Goal: Book appointment/travel/reservation

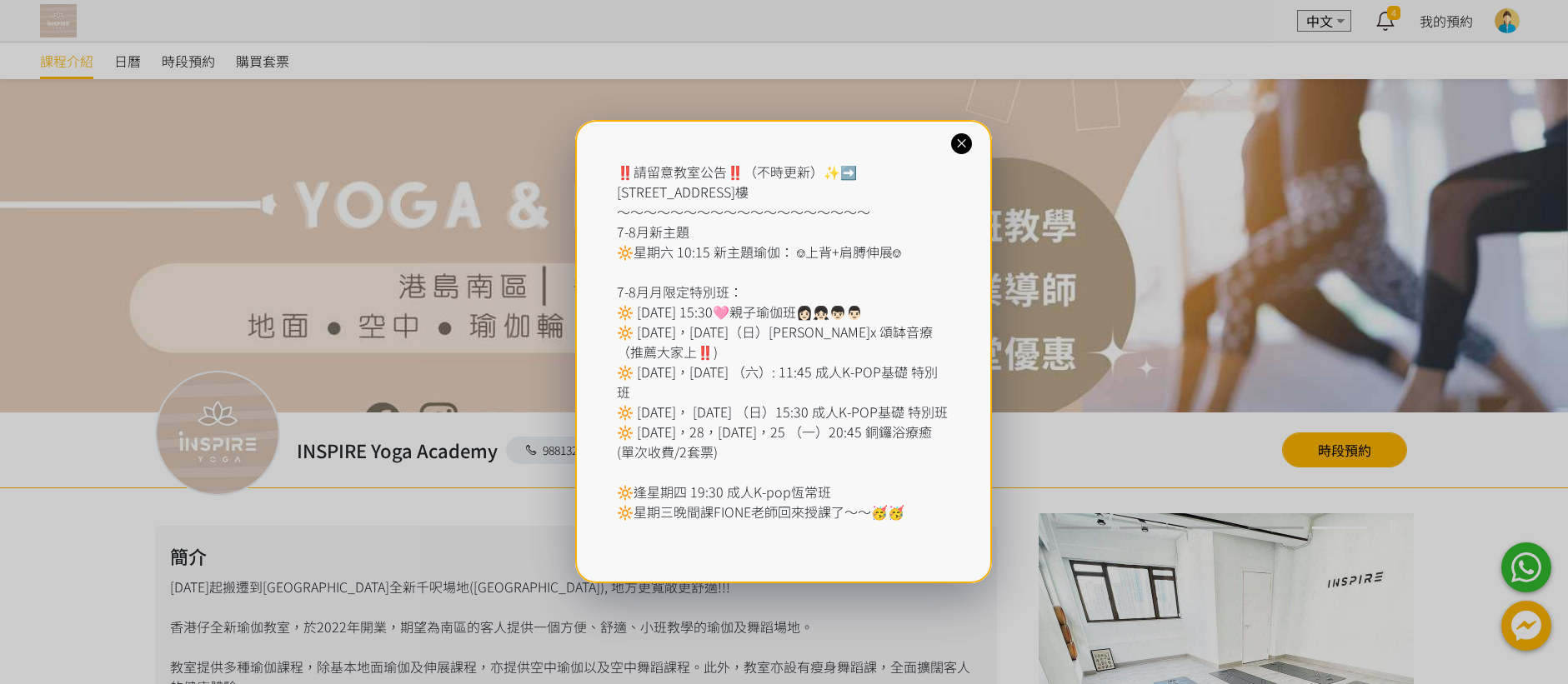
click at [959, 139] on icon at bounding box center [962, 143] width 16 height 16
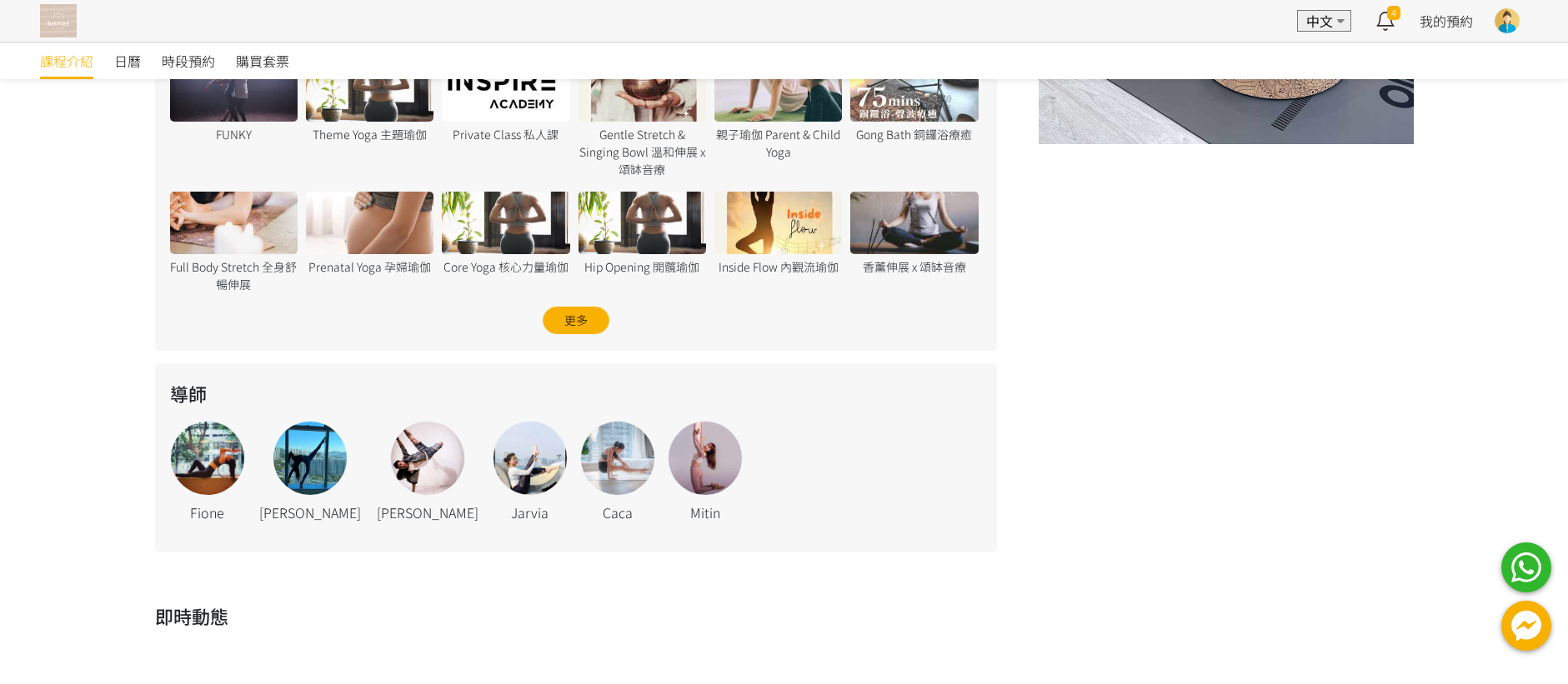
scroll to position [836, 0]
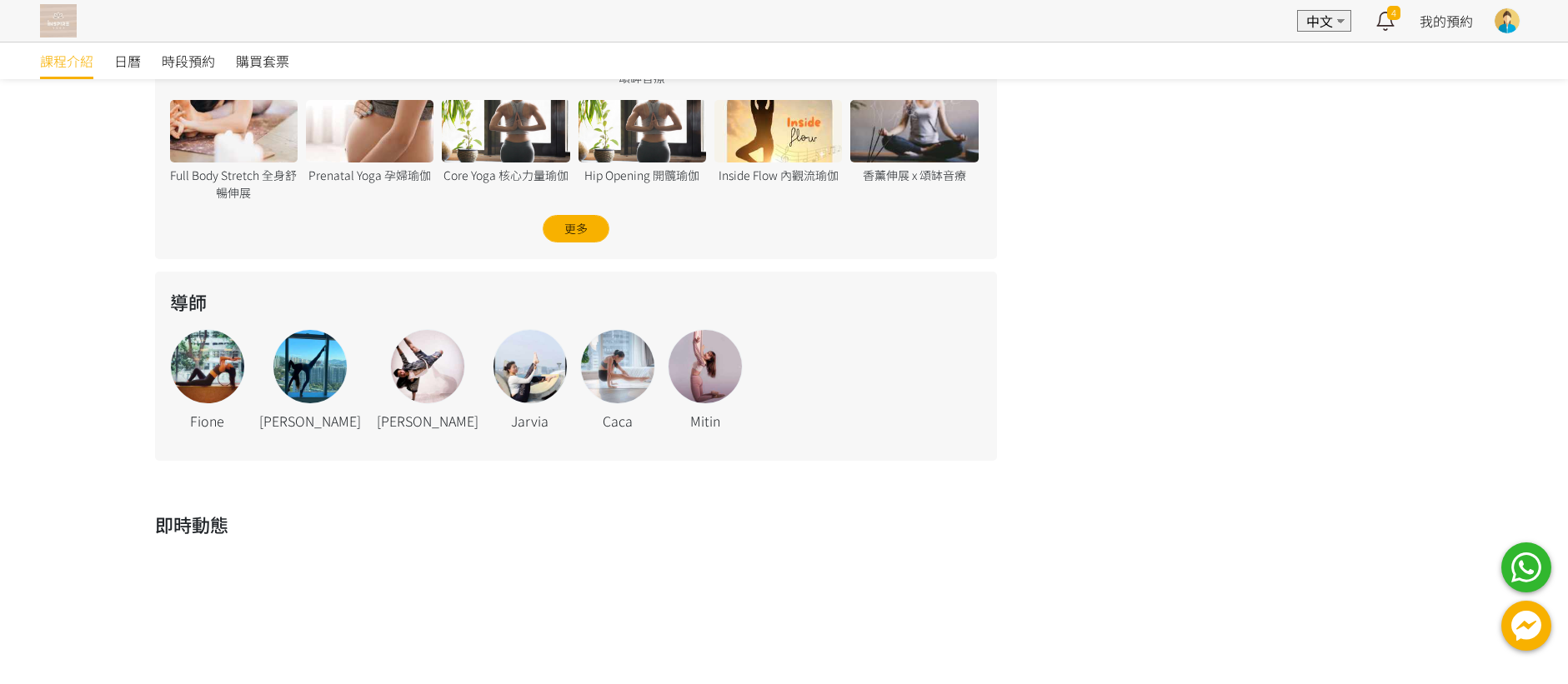
click at [203, 363] on div at bounding box center [207, 366] width 73 height 73
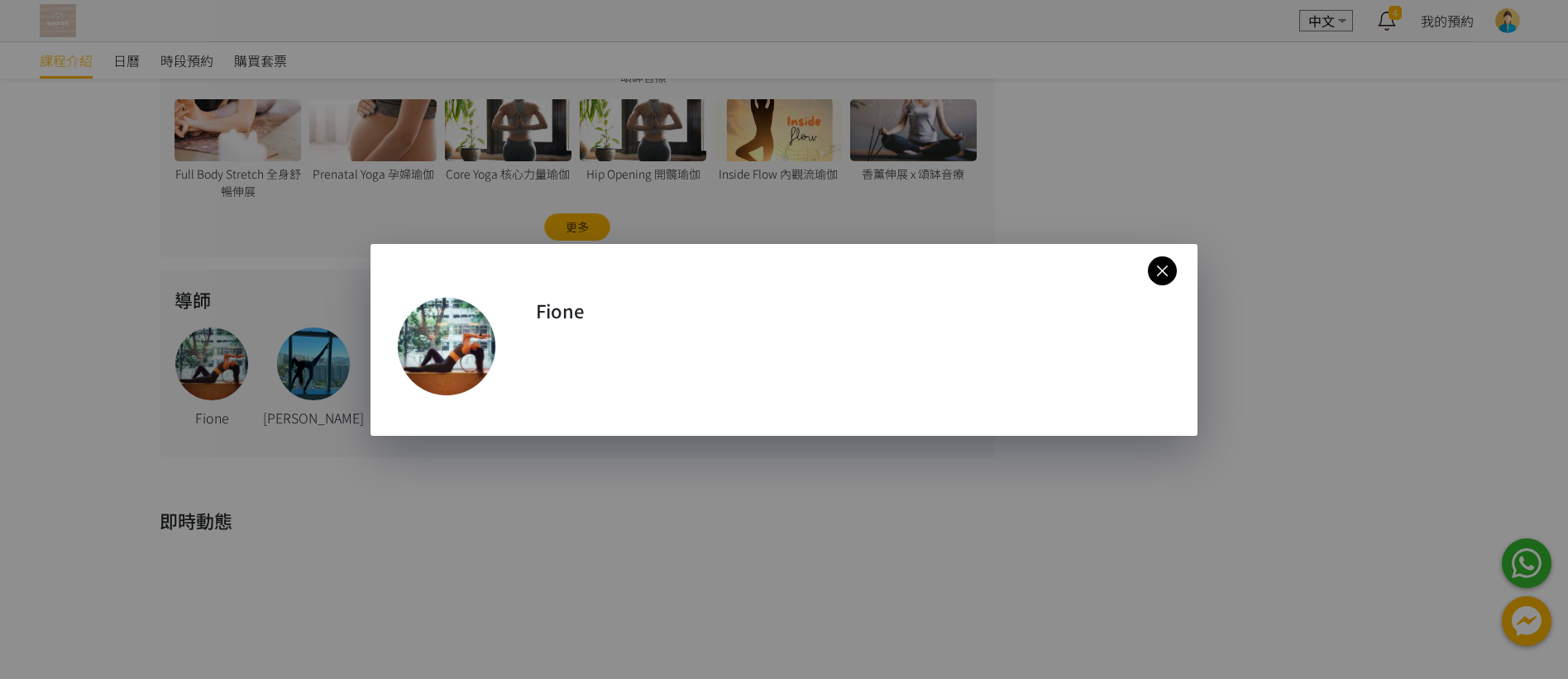
click at [1167, 271] on icon at bounding box center [1162, 271] width 29 height 21
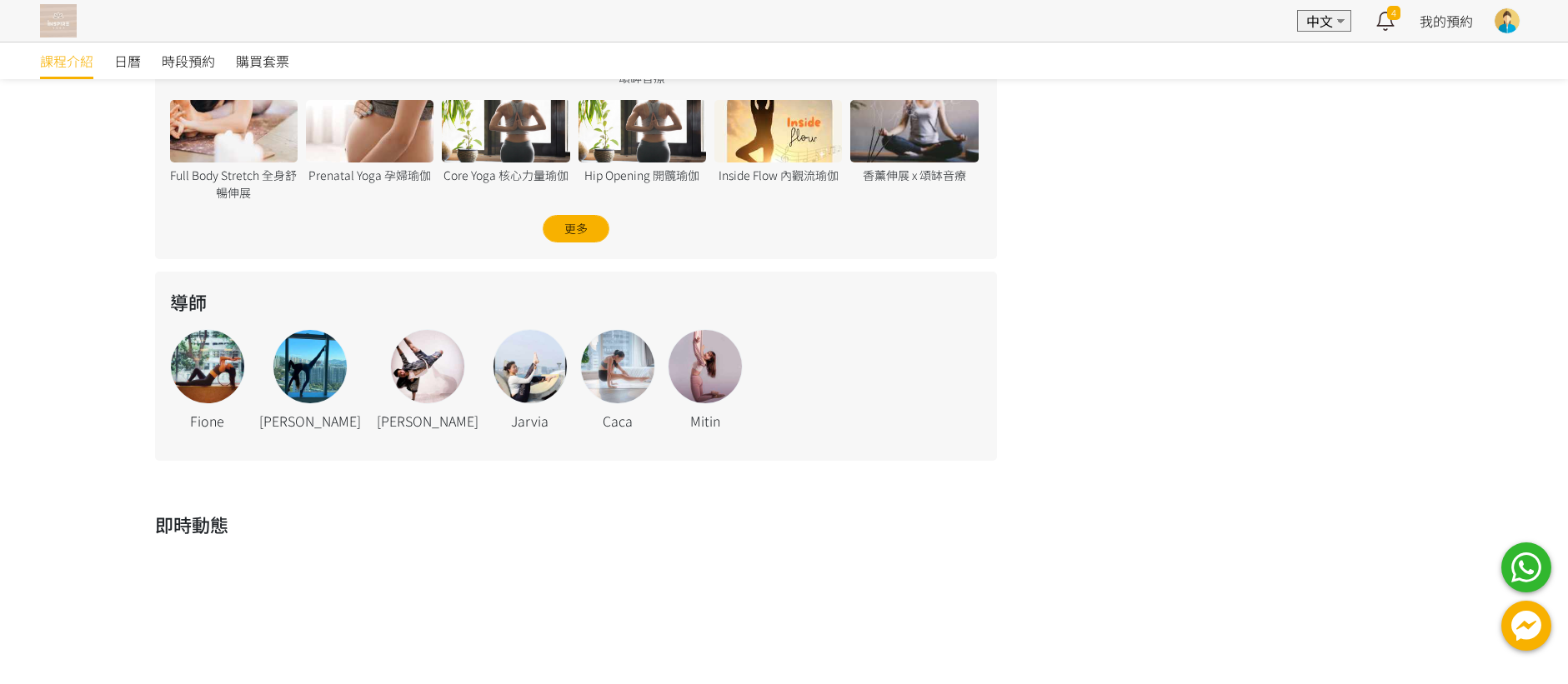
click at [391, 378] on div at bounding box center [427, 366] width 73 height 73
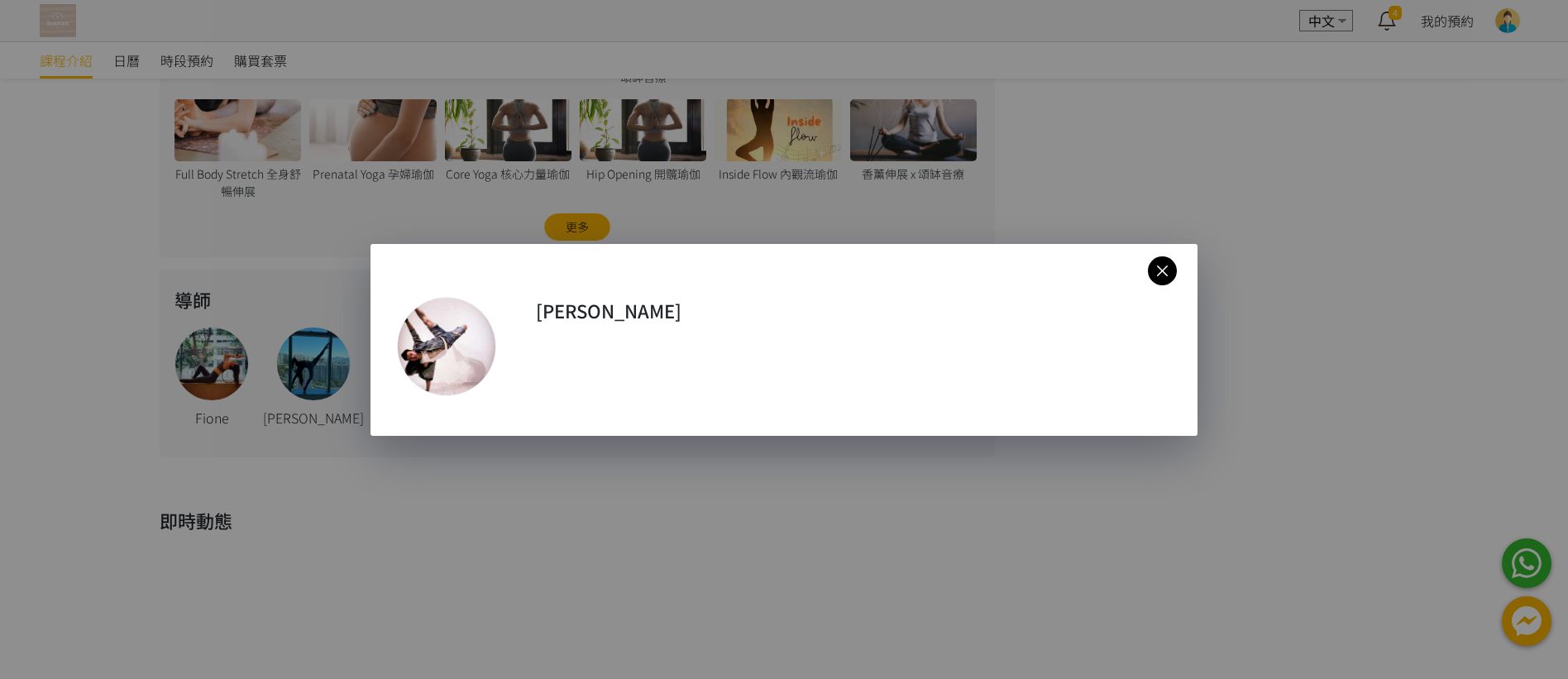
click at [480, 361] on div at bounding box center [447, 347] width 98 height 98
click at [1167, 274] on icon at bounding box center [1162, 271] width 29 height 21
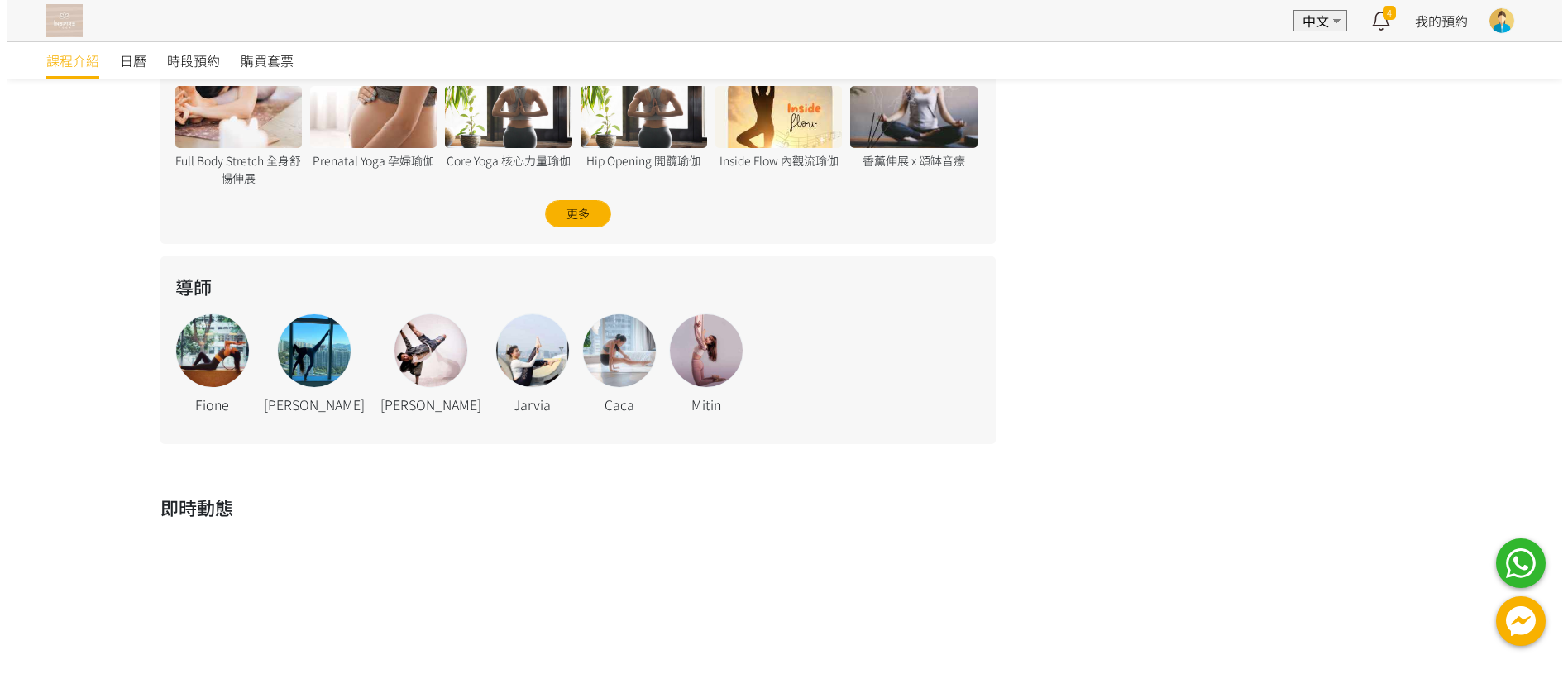
scroll to position [844, 0]
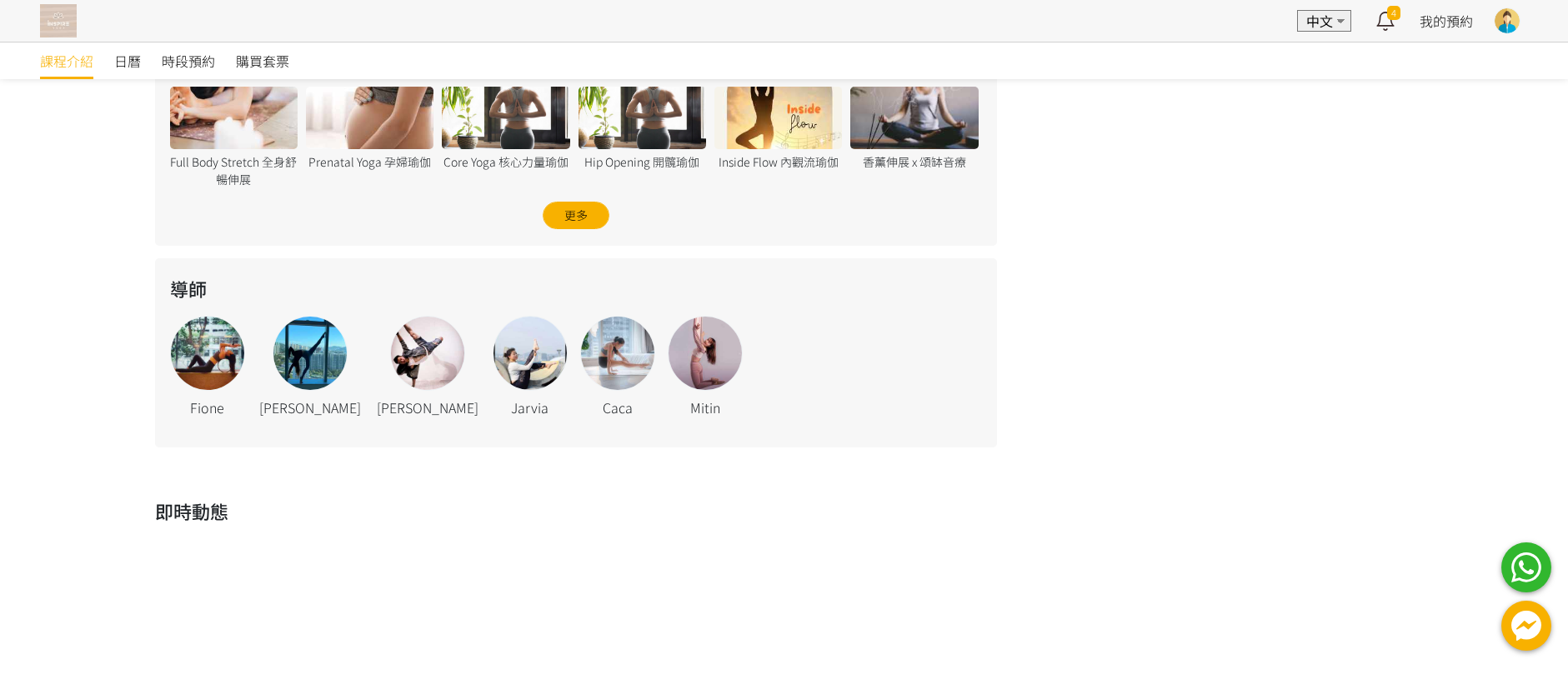
click at [211, 361] on div at bounding box center [207, 352] width 73 height 73
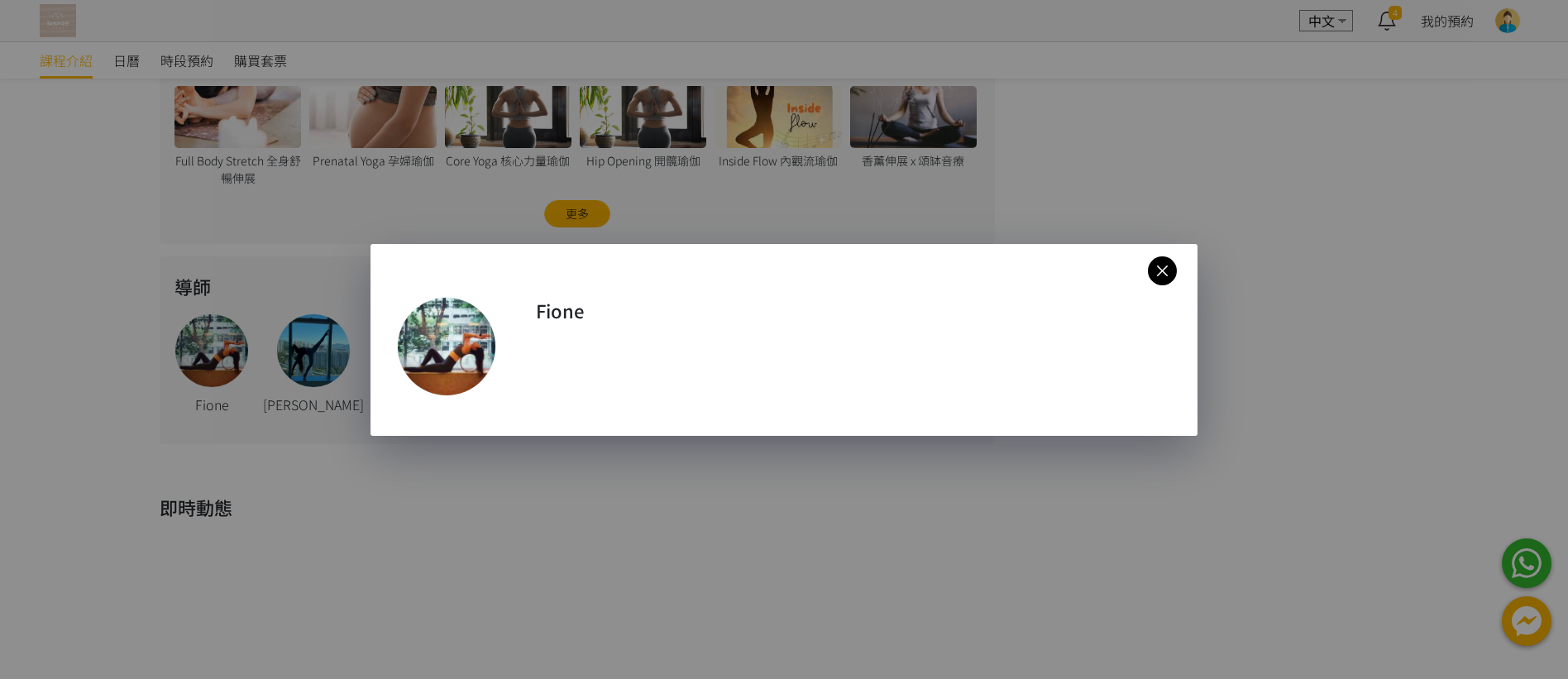
click at [1161, 273] on icon at bounding box center [1162, 271] width 29 height 21
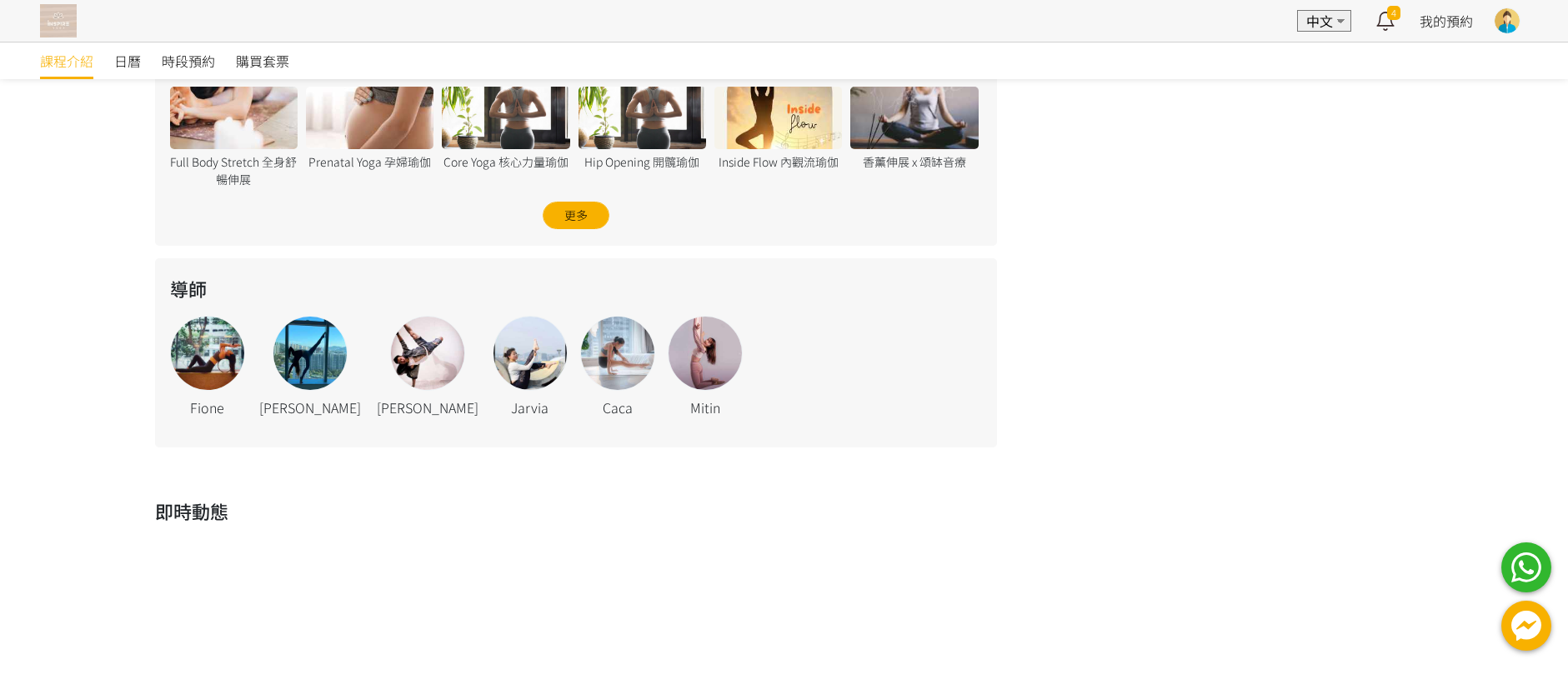
click at [199, 361] on div at bounding box center [207, 352] width 73 height 73
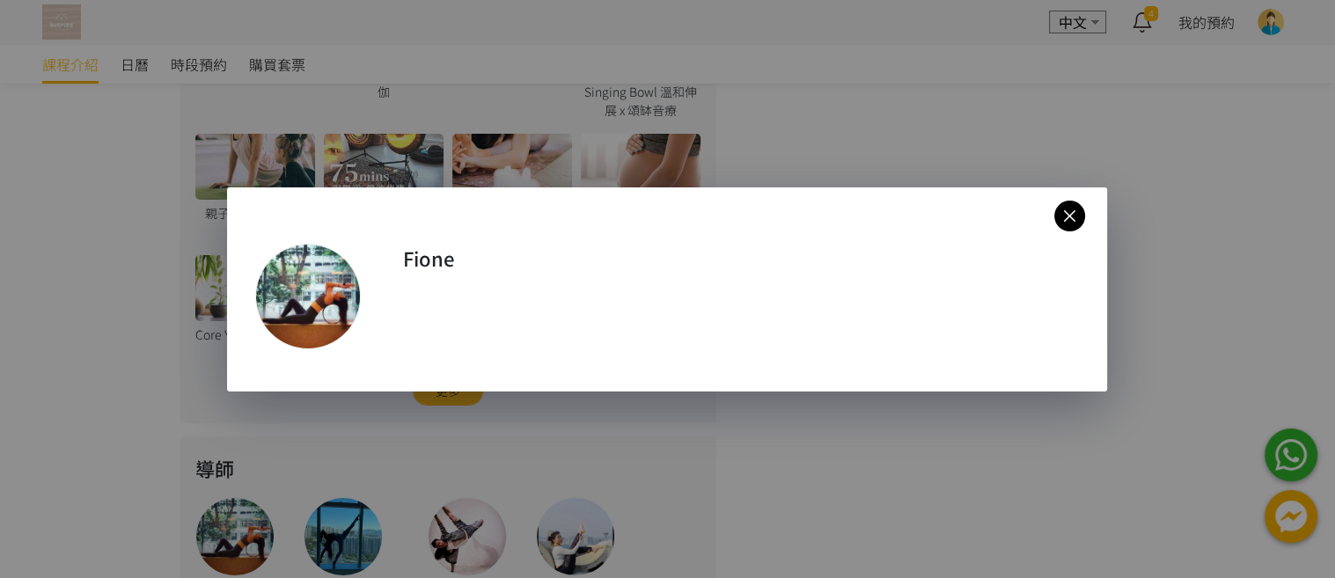
click at [1069, 220] on icon at bounding box center [1069, 216] width 31 height 22
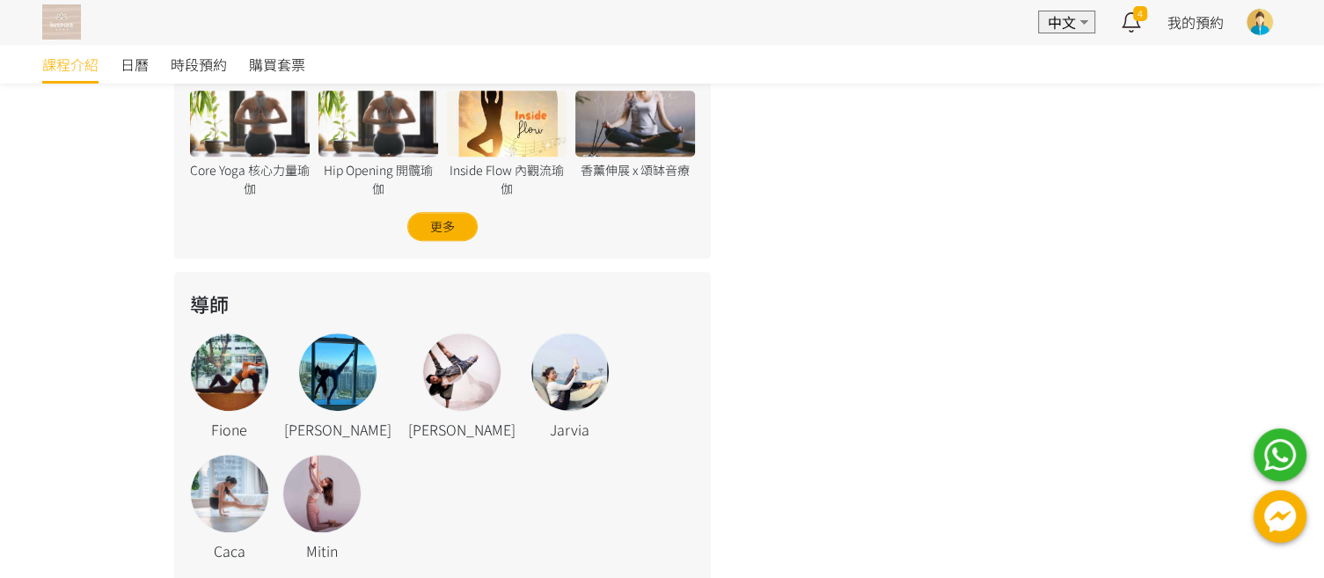
scroll to position [1072, 0]
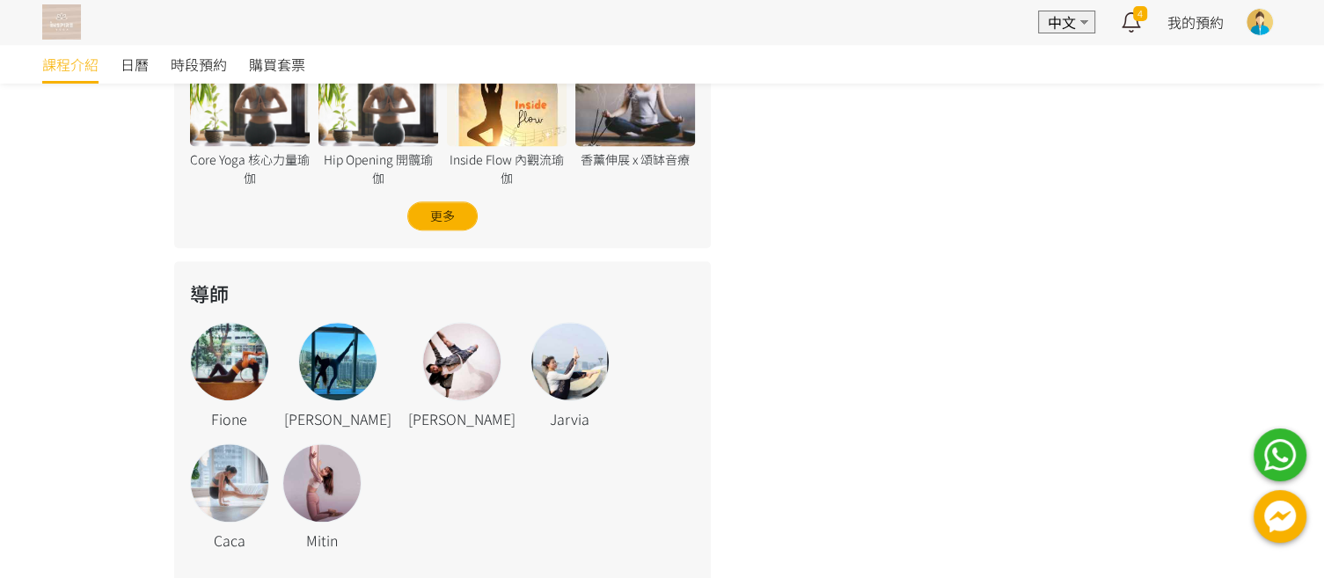
click at [423, 351] on div at bounding box center [461, 361] width 77 height 77
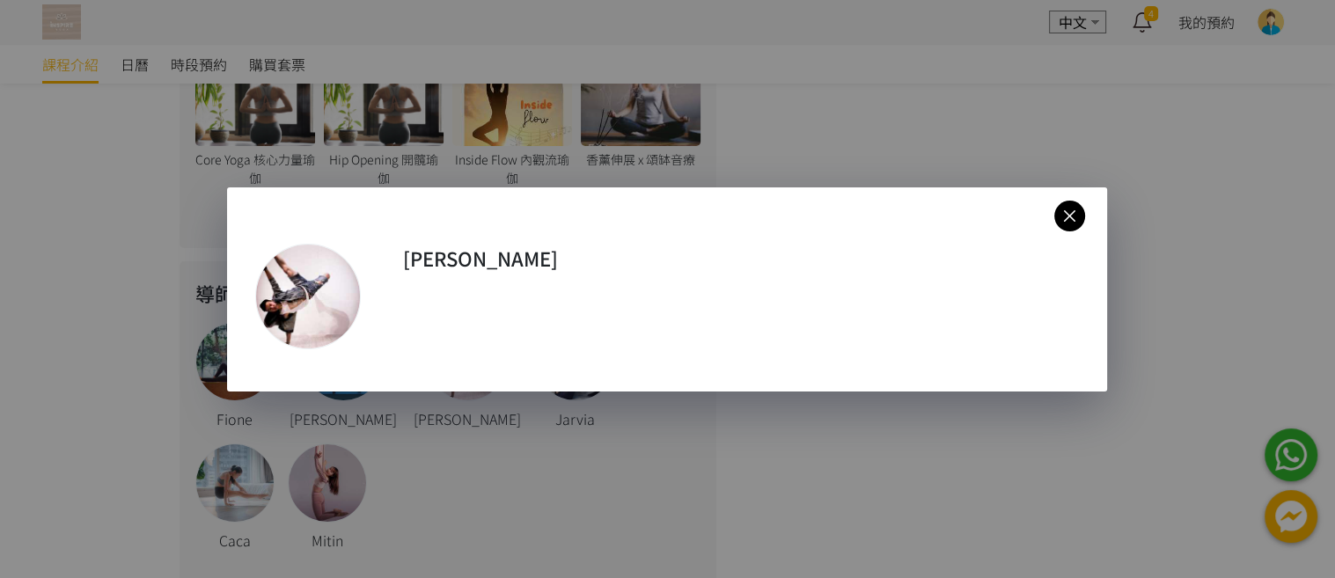
click at [1075, 218] on icon at bounding box center [1069, 216] width 31 height 22
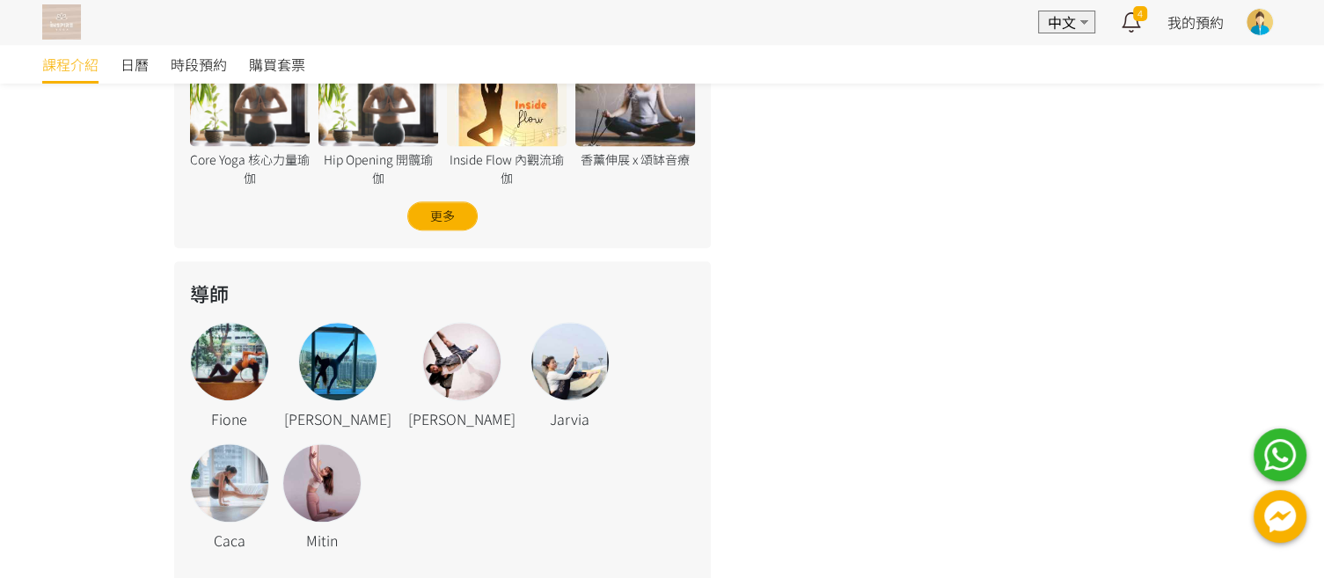
click at [314, 354] on div at bounding box center [337, 361] width 77 height 77
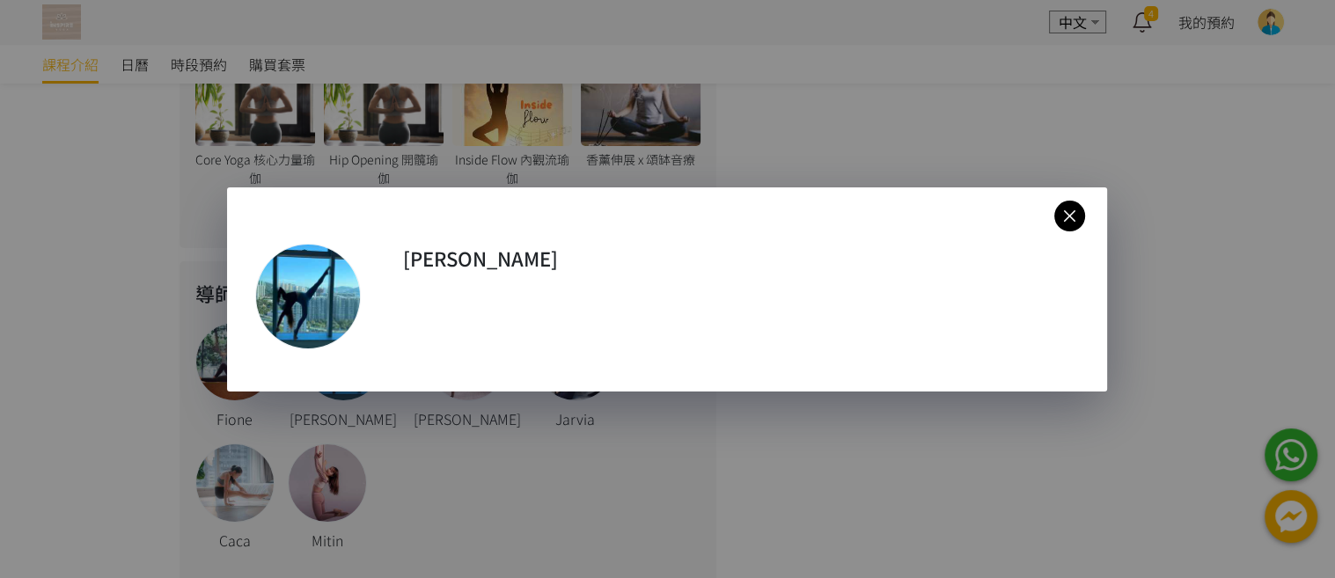
click at [319, 304] on div at bounding box center [308, 297] width 104 height 104
click at [1074, 217] on icon at bounding box center [1069, 216] width 31 height 22
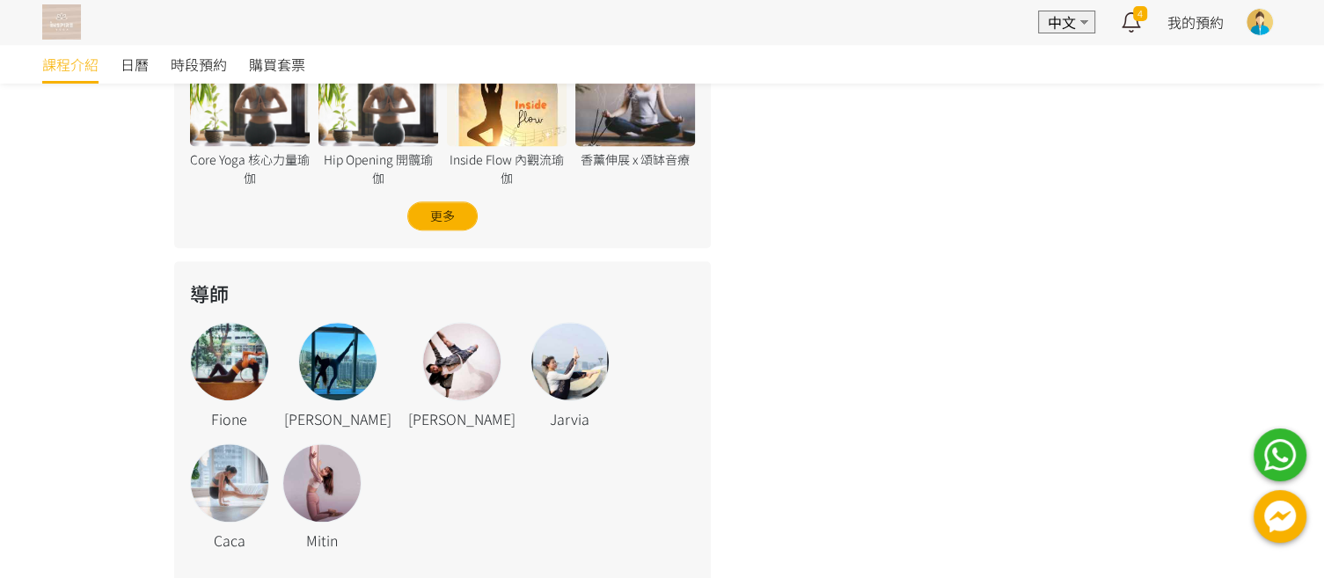
click at [268, 444] on div at bounding box center [229, 482] width 77 height 77
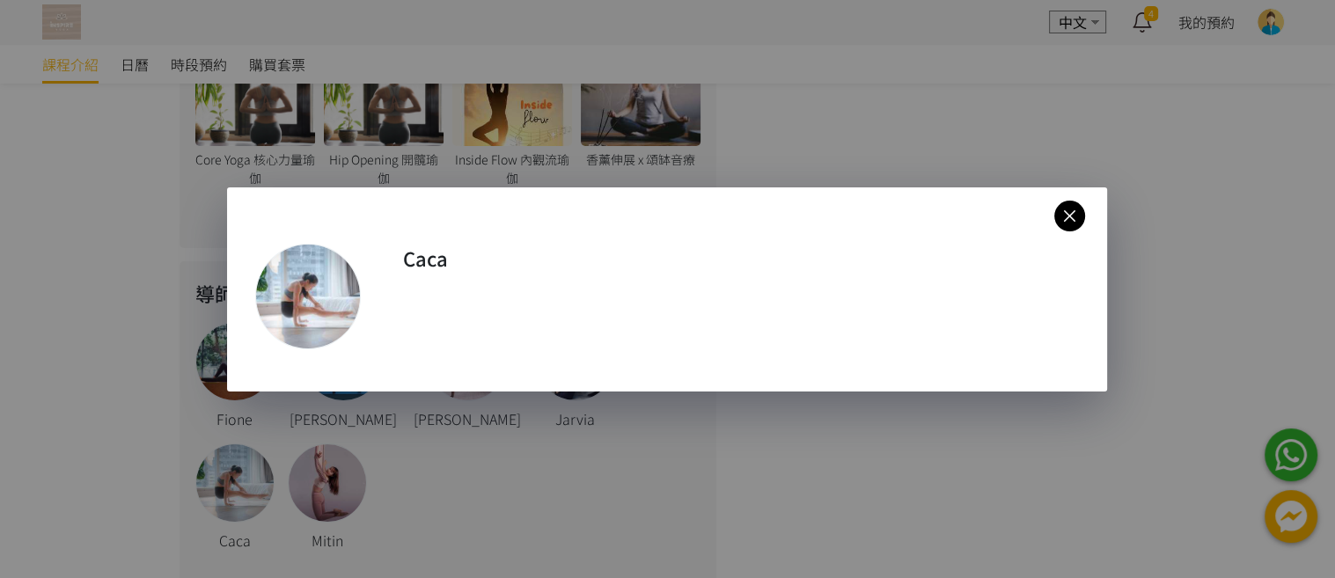
click at [1065, 221] on icon at bounding box center [1069, 216] width 31 height 22
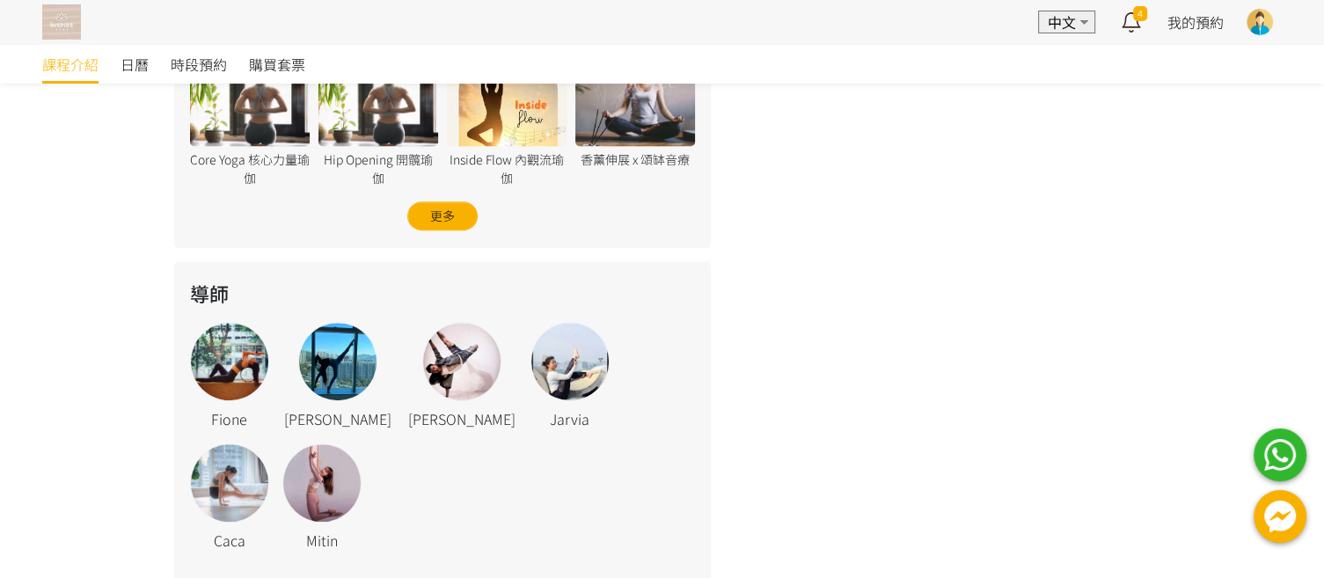
click at [283, 479] on div at bounding box center [321, 482] width 77 height 77
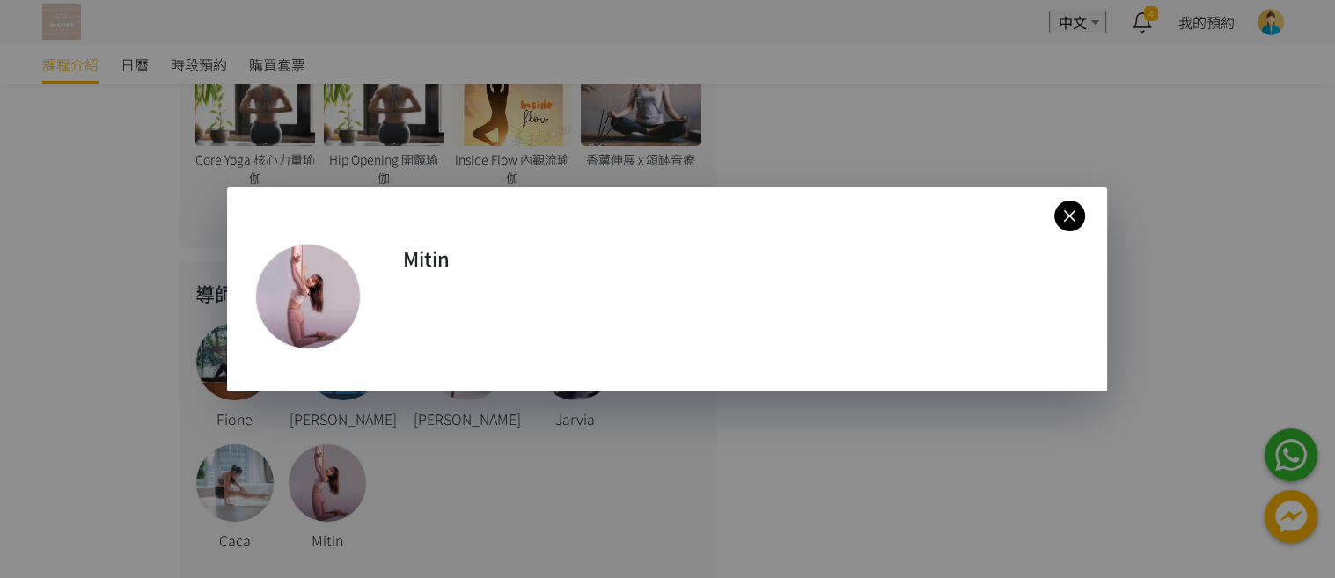
click at [1076, 218] on icon at bounding box center [1069, 216] width 31 height 22
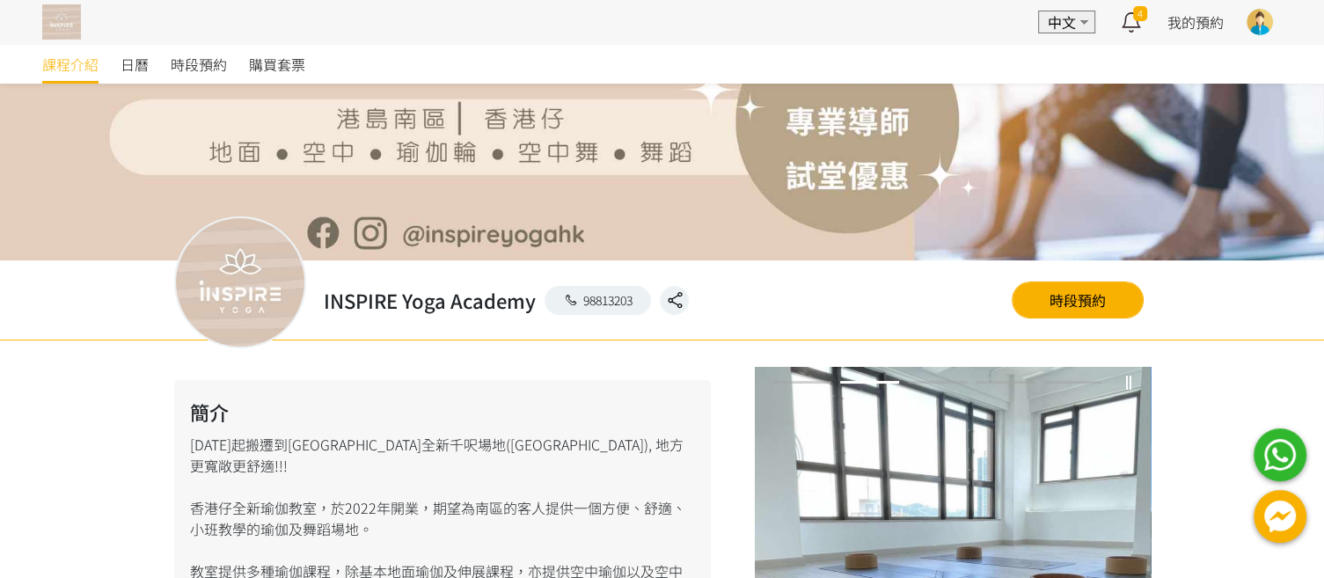
scroll to position [0, 0]
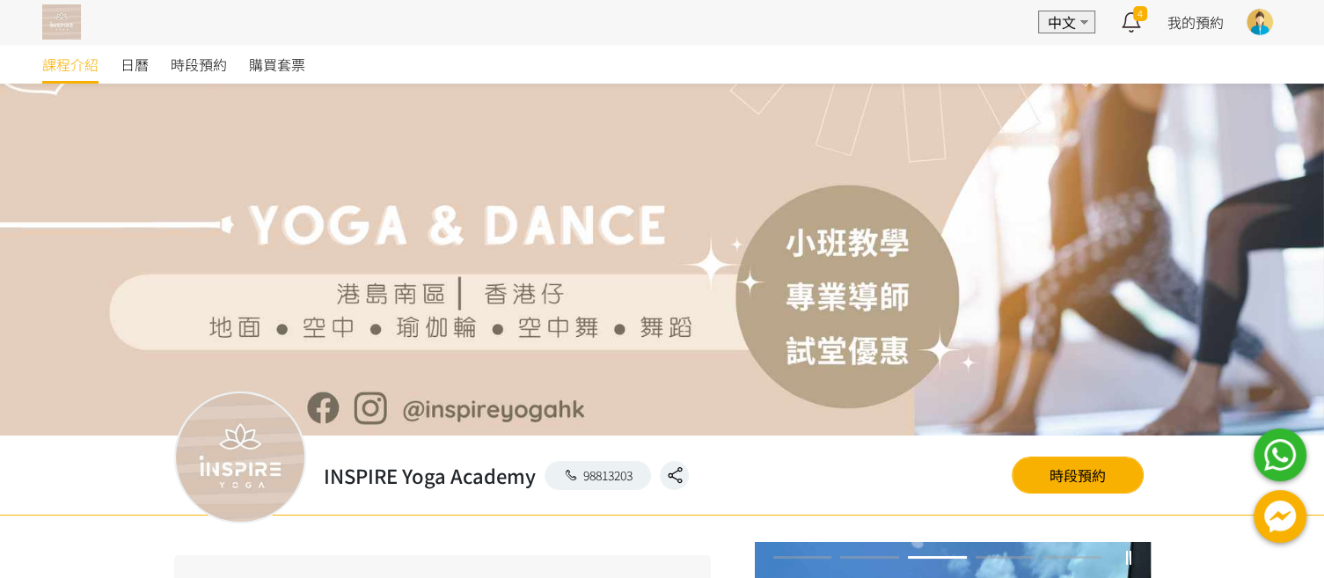
click at [70, 66] on span "課程介紹" at bounding box center [70, 64] width 56 height 21
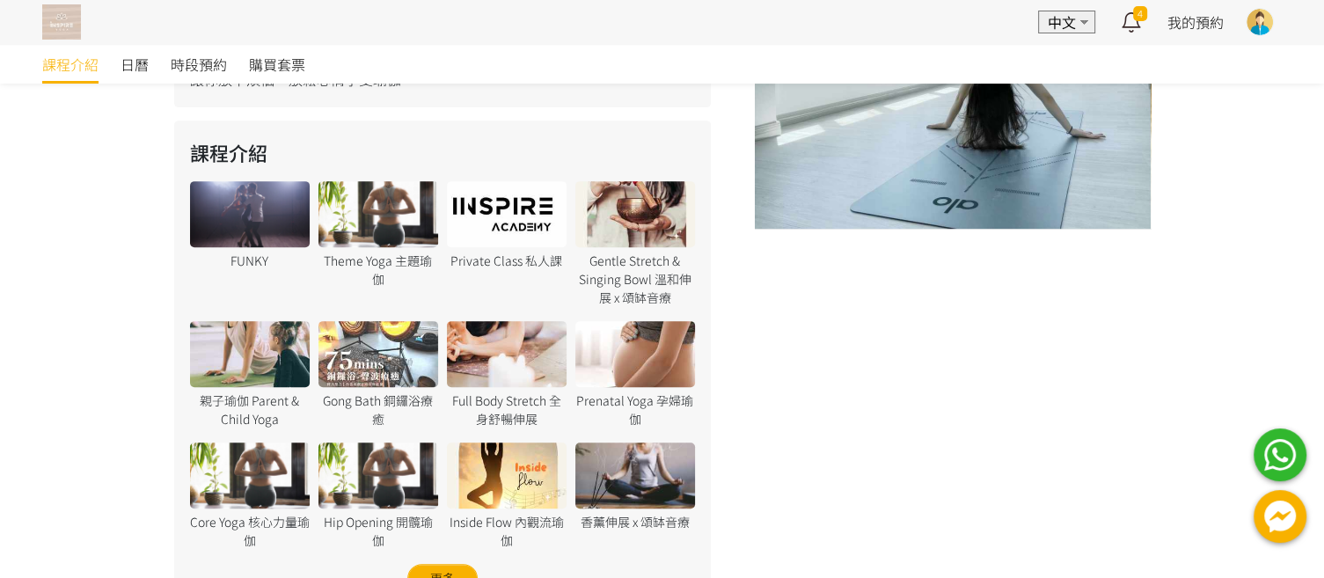
scroll to position [725, 0]
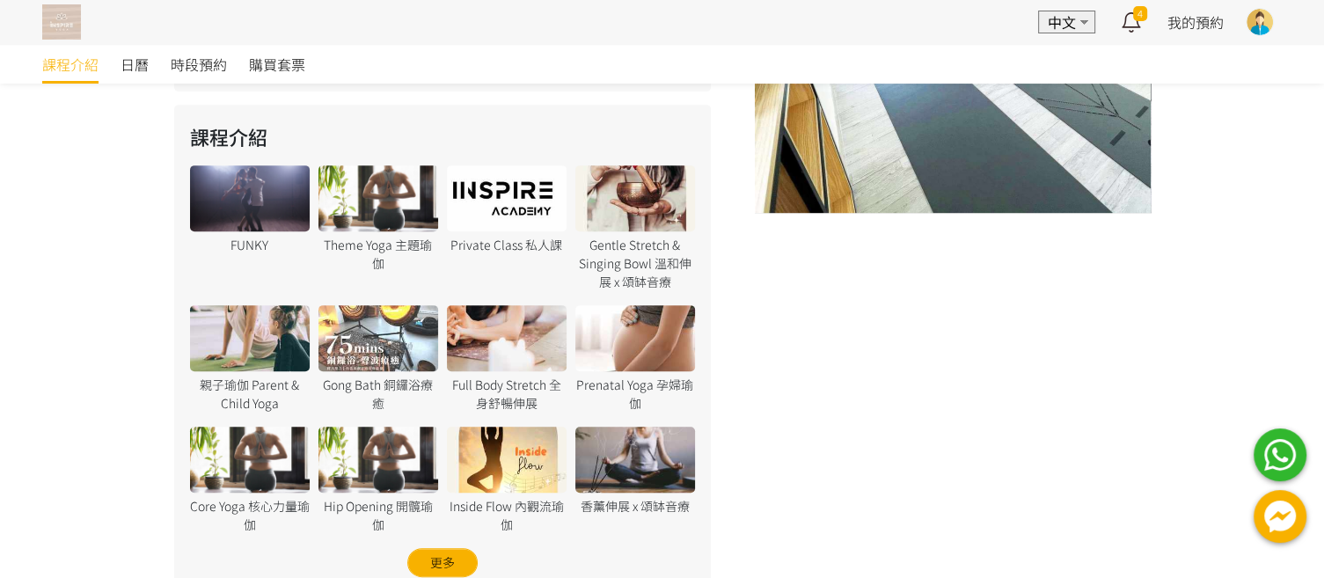
click at [240, 179] on div at bounding box center [250, 198] width 120 height 66
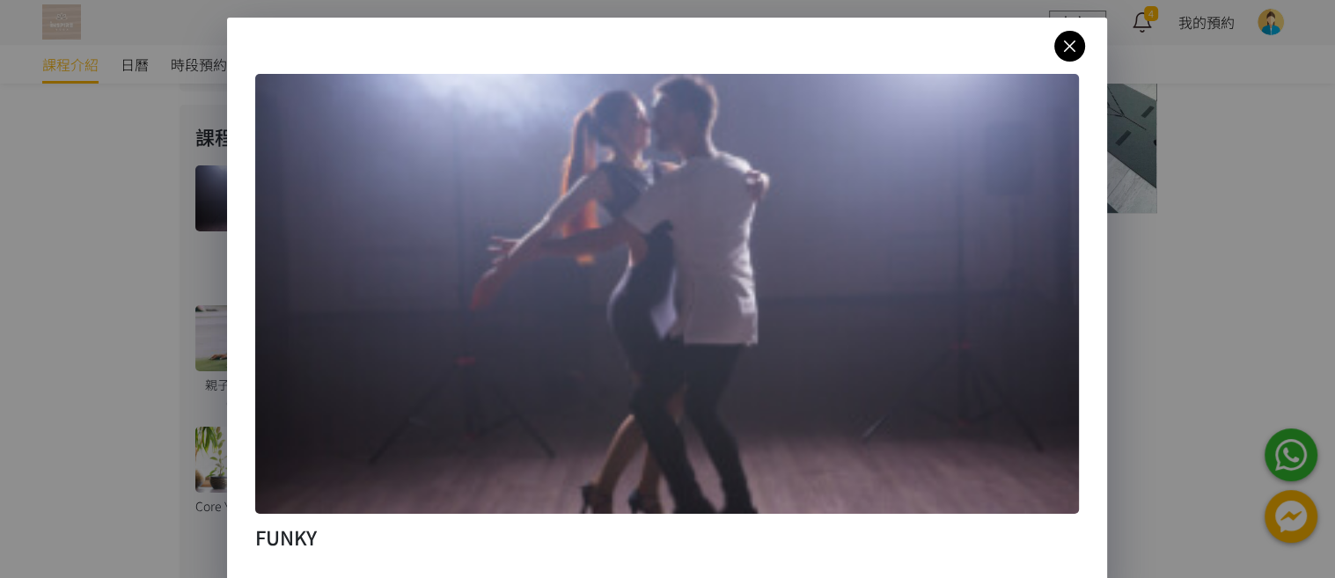
click at [1068, 51] on icon at bounding box center [1069, 46] width 31 height 22
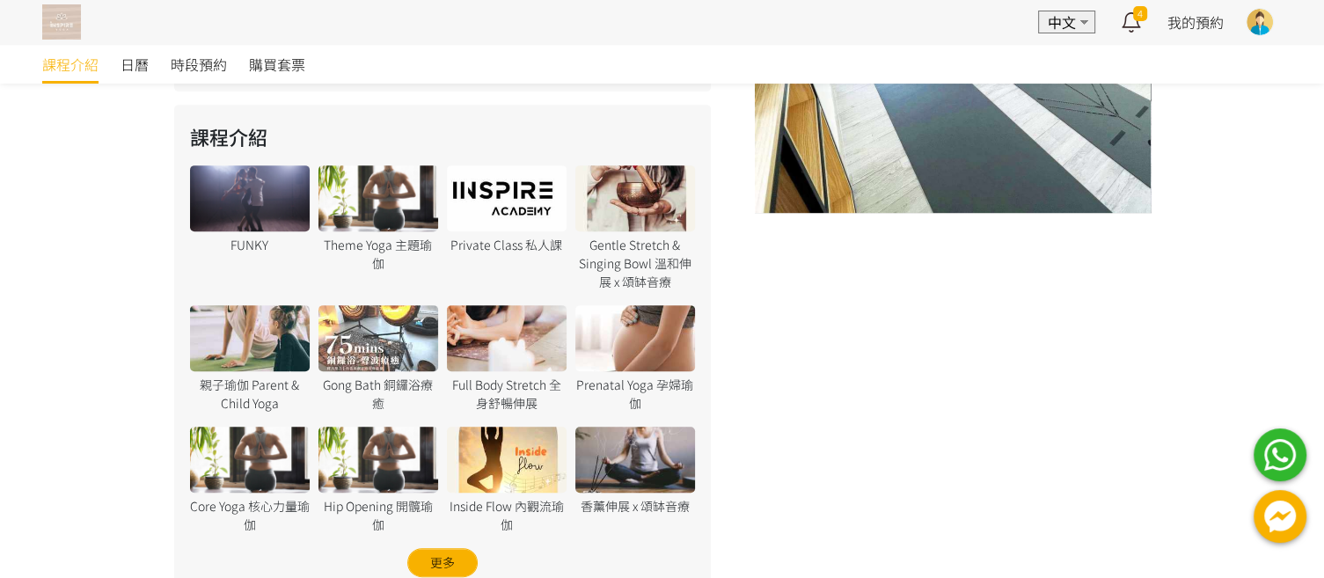
click at [279, 187] on div at bounding box center [250, 198] width 120 height 66
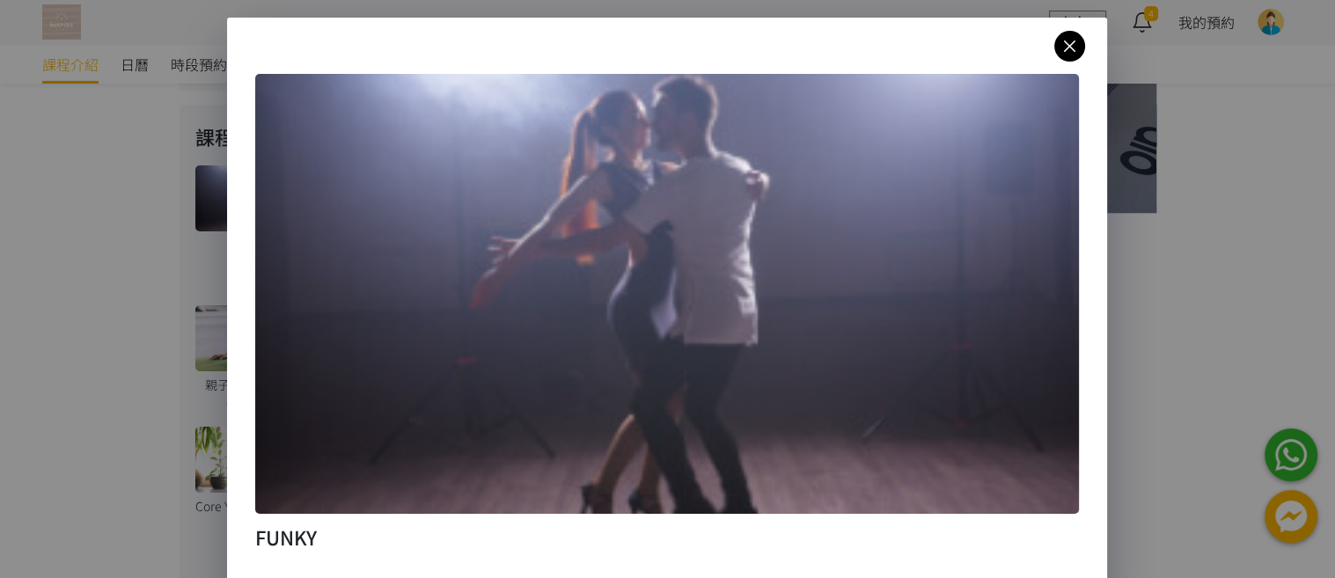
click at [1066, 48] on icon at bounding box center [1069, 46] width 31 height 22
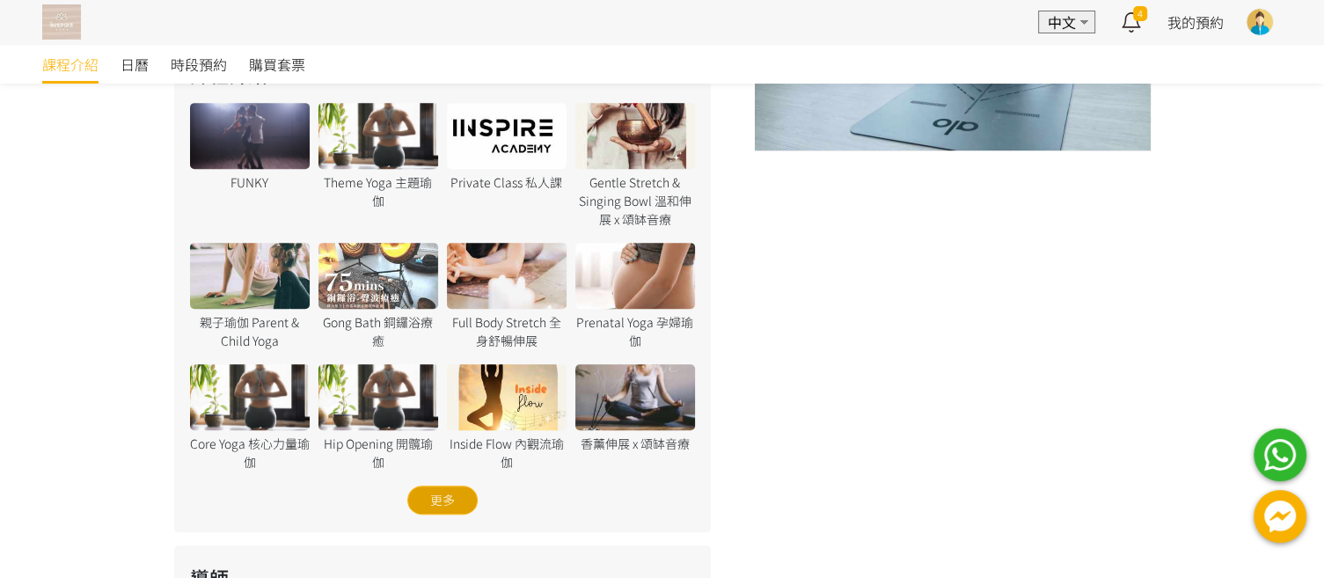
scroll to position [788, 0]
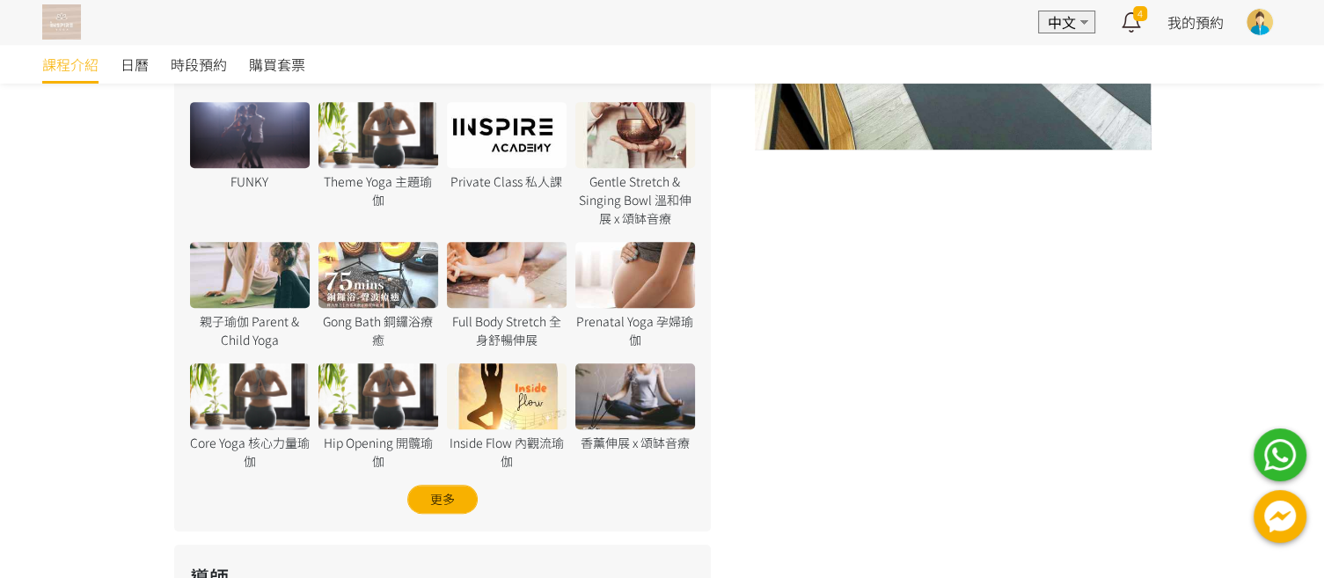
click at [436, 485] on div "更多" at bounding box center [442, 499] width 70 height 29
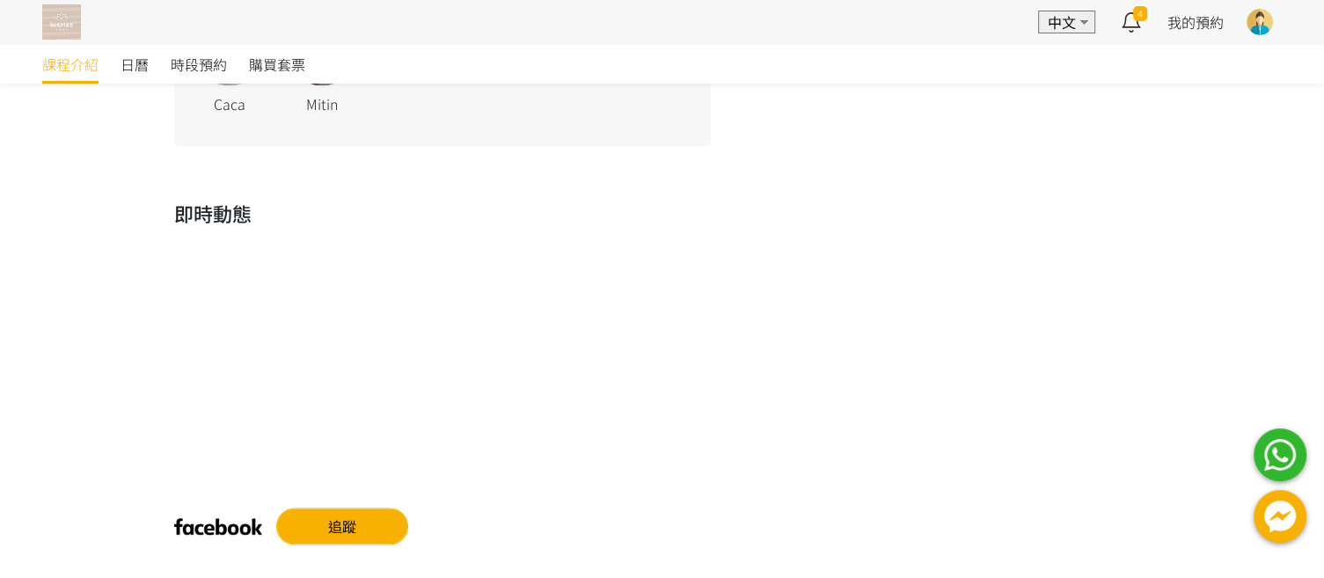
scroll to position [2234, 0]
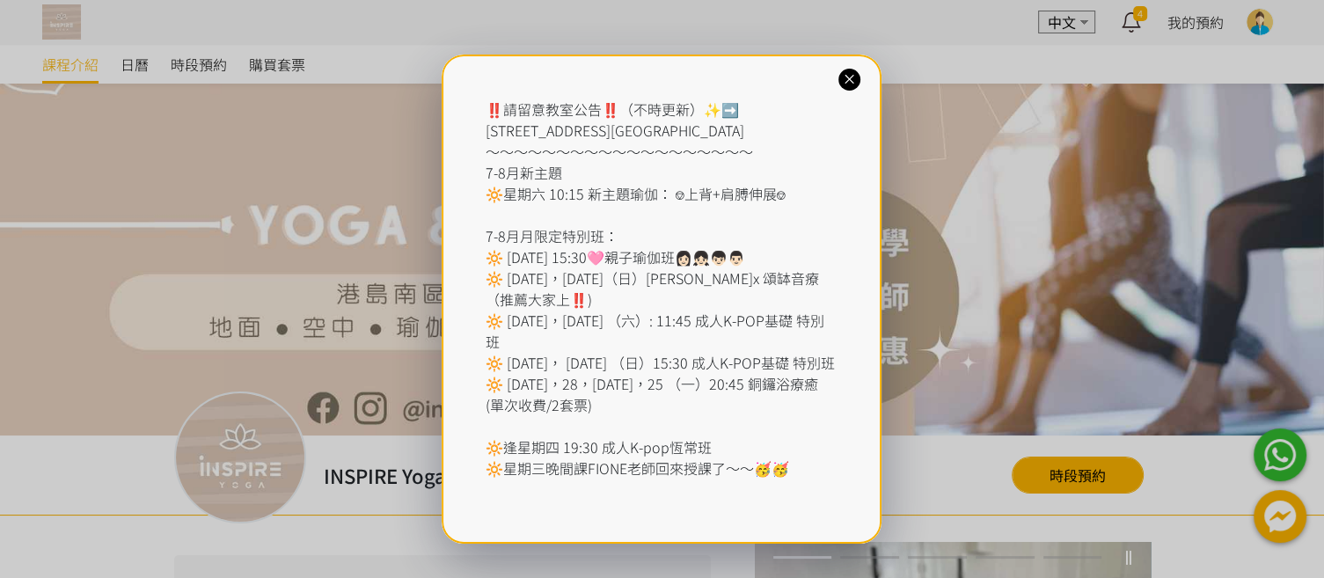
click at [847, 77] on icon at bounding box center [849, 79] width 17 height 17
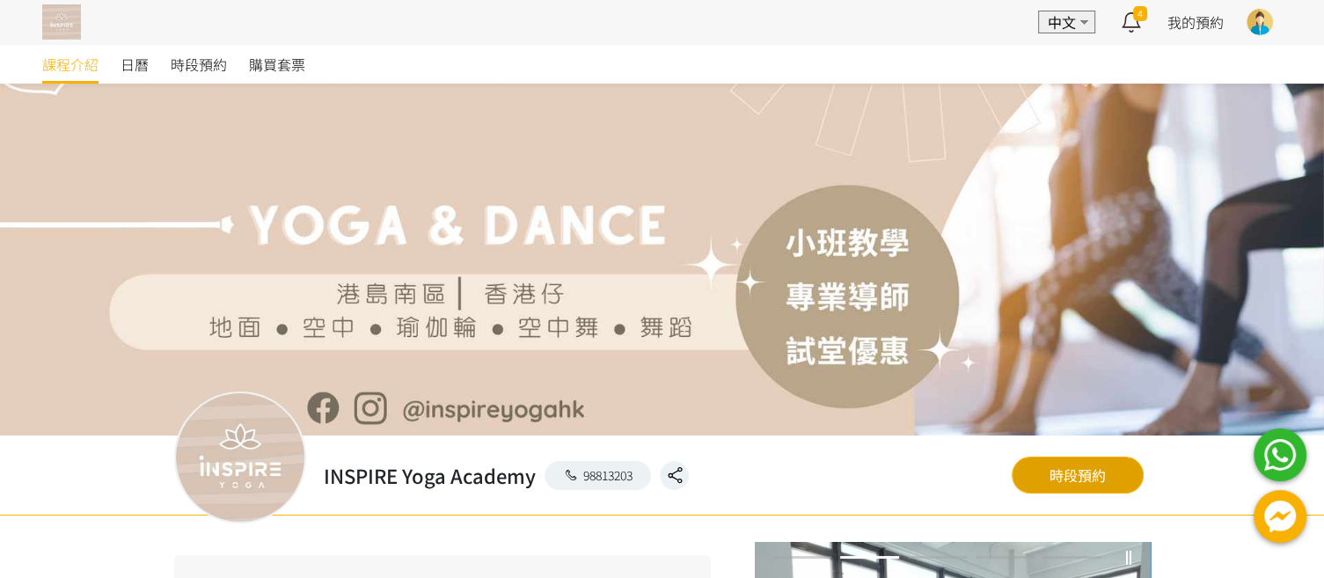
click at [1068, 465] on link "時段預約" at bounding box center [1078, 475] width 132 height 37
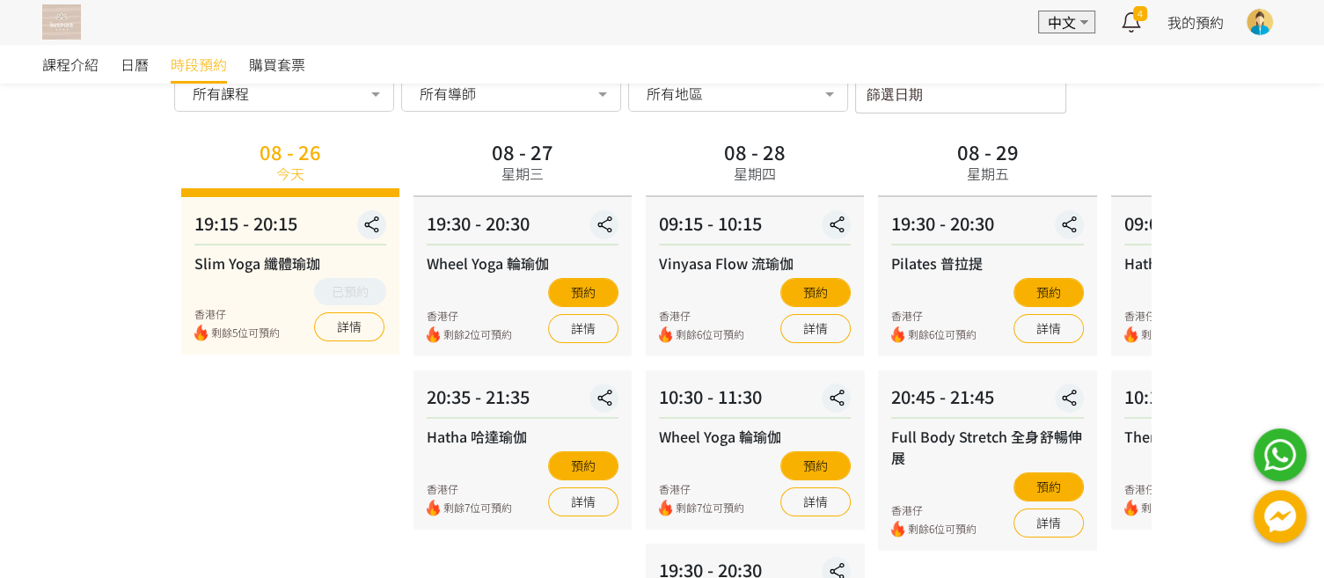
scroll to position [7, 0]
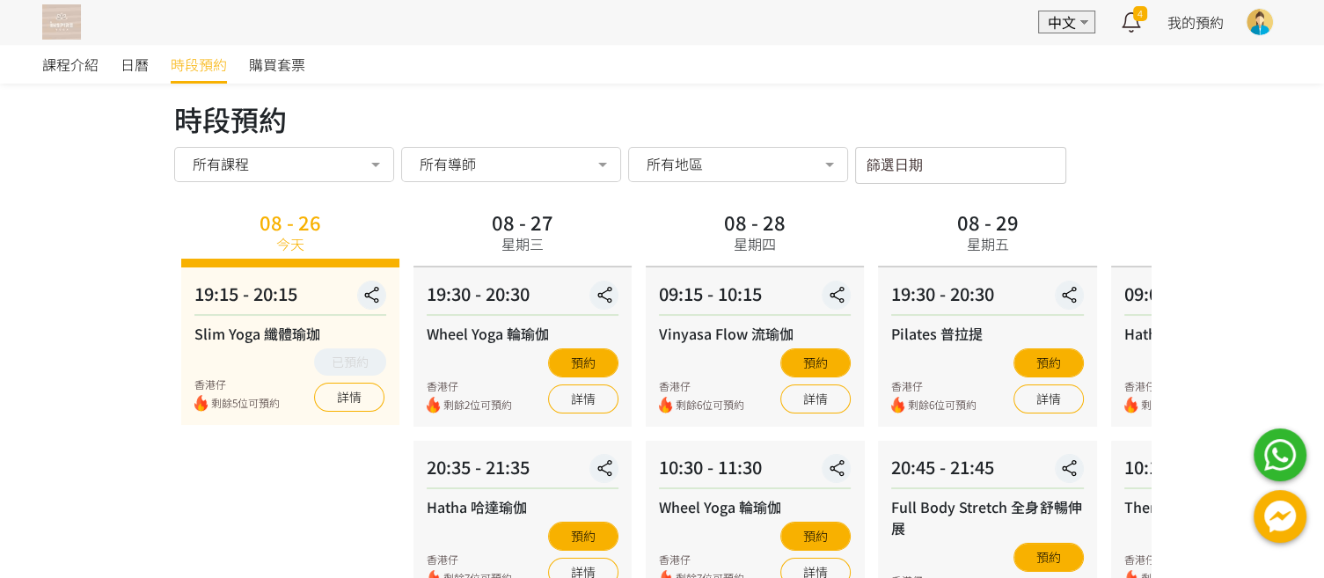
click at [910, 165] on input "篩選日期" at bounding box center [960, 165] width 211 height 37
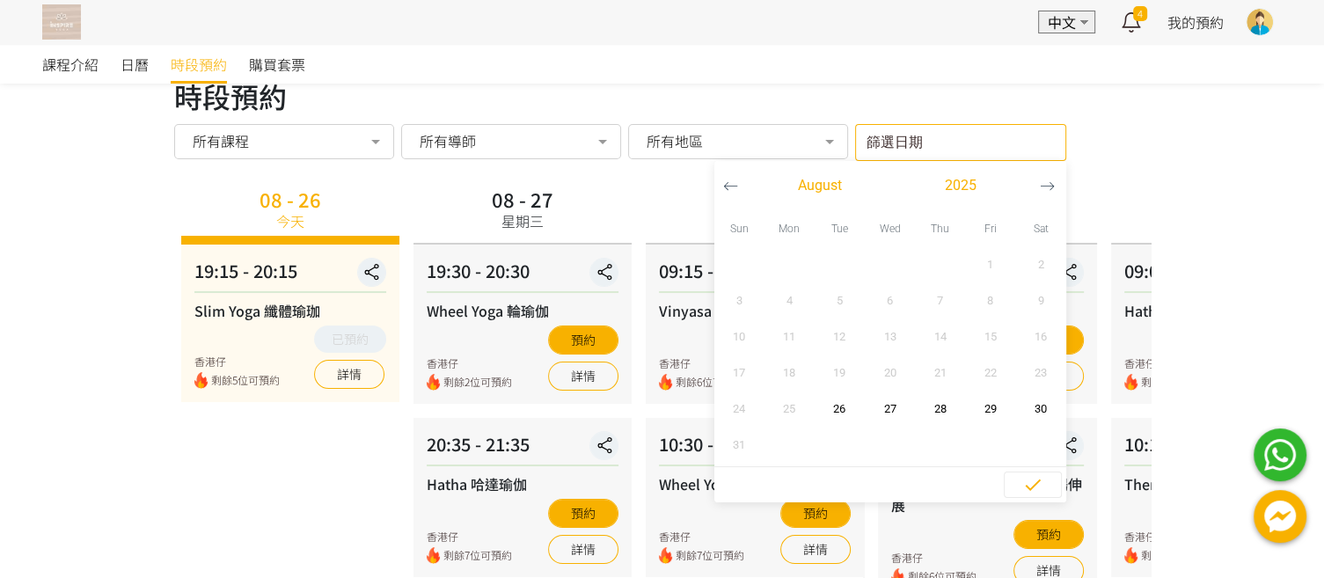
scroll to position [32, 0]
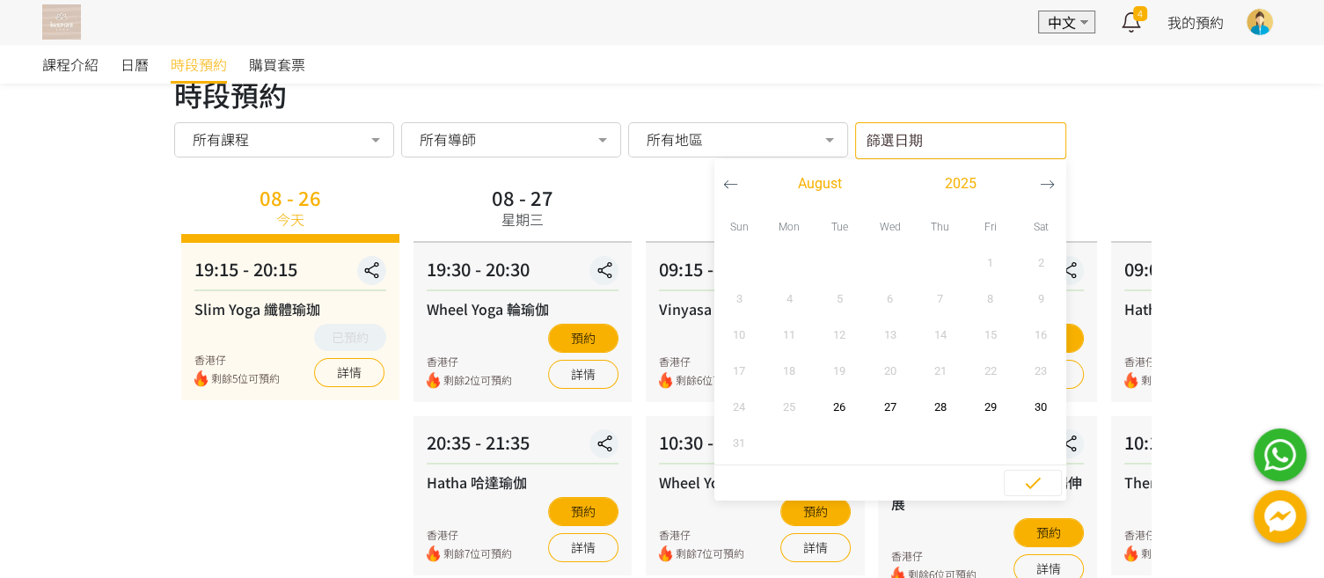
click at [309, 463] on div "08 - 26 [DATE] 19:15 - 20:15 Slim Yoga 纖體瑜珈 香港仔 剩餘5位可預約 已預約 詳情" at bounding box center [290, 463] width 232 height 567
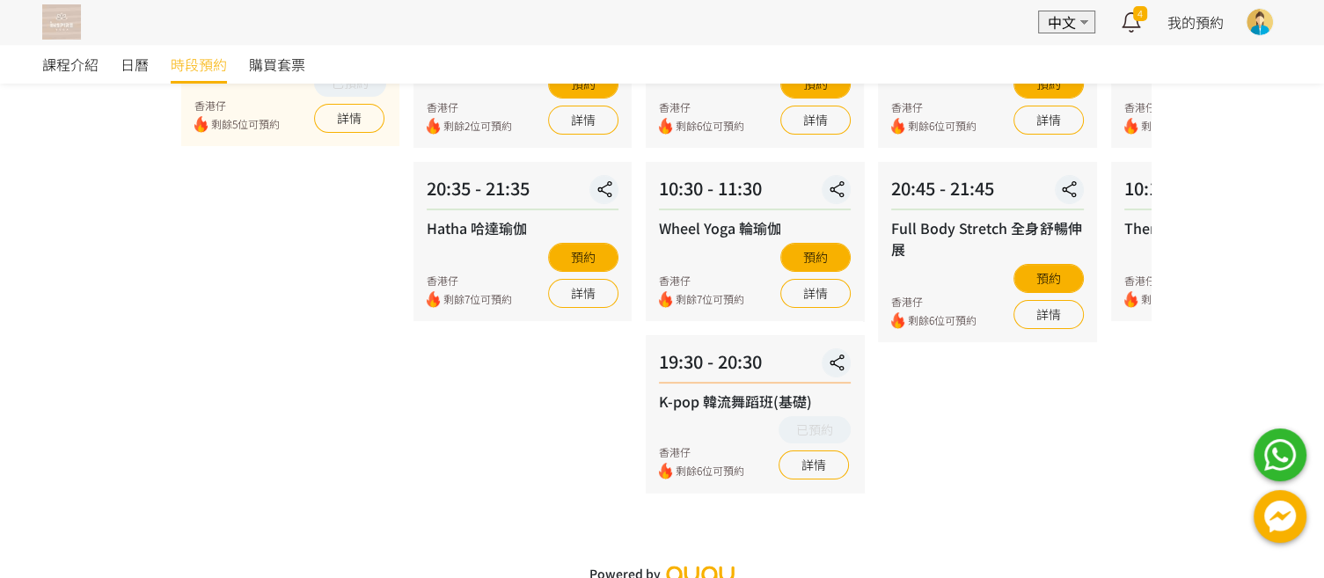
scroll to position [298, 0]
